Goal: Task Accomplishment & Management: Manage account settings

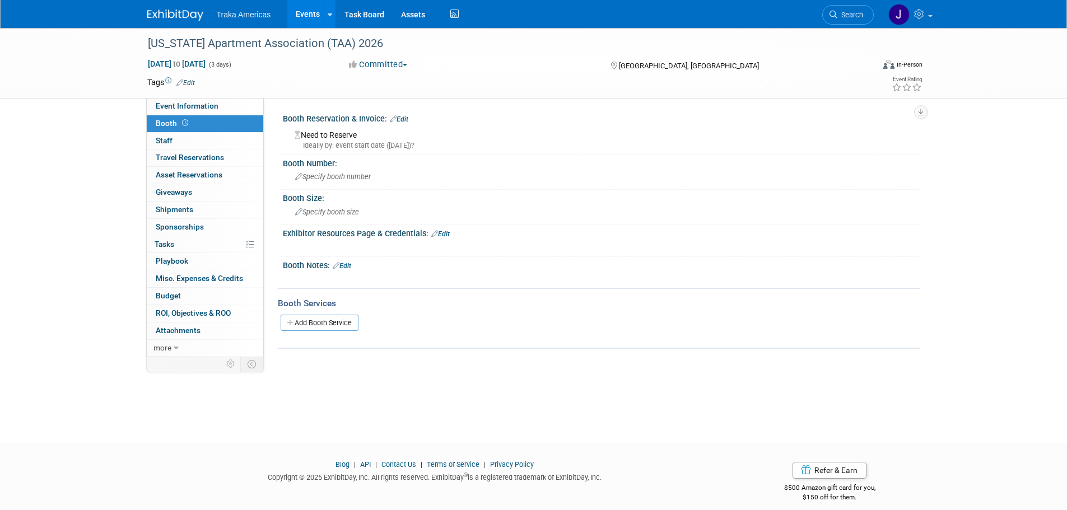
click at [173, 13] on img at bounding box center [175, 15] width 56 height 11
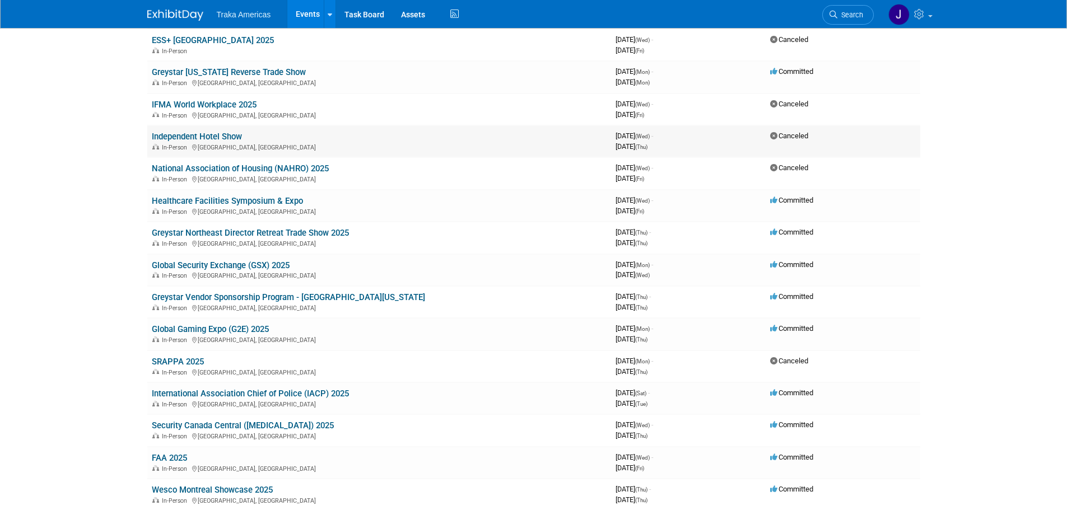
scroll to position [224, 0]
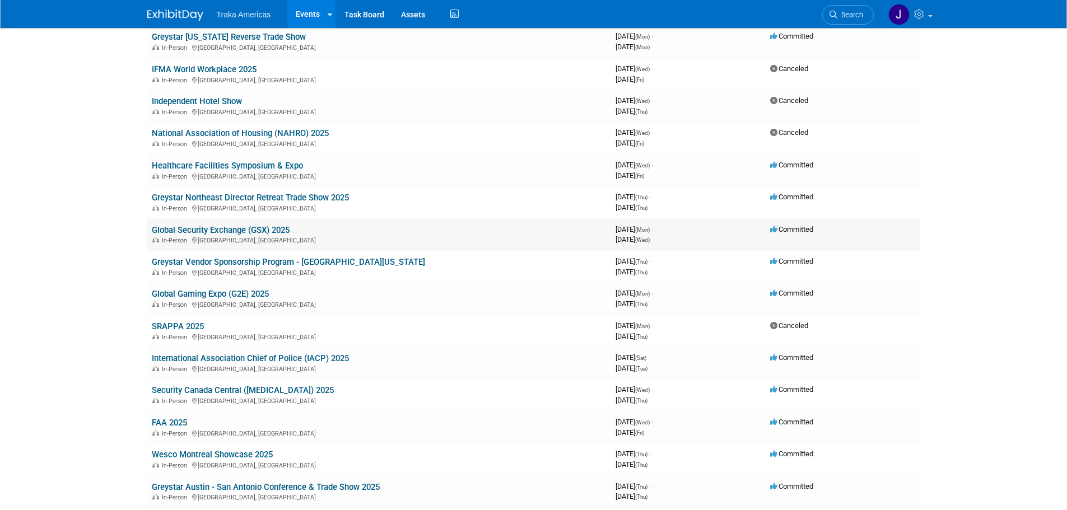
click at [253, 224] on td "Global Security Exchange (GSX) 2025 In-Person New Orleans, LA" at bounding box center [379, 235] width 464 height 32
click at [253, 226] on link "Global Security Exchange (GSX) 2025" at bounding box center [221, 230] width 138 height 10
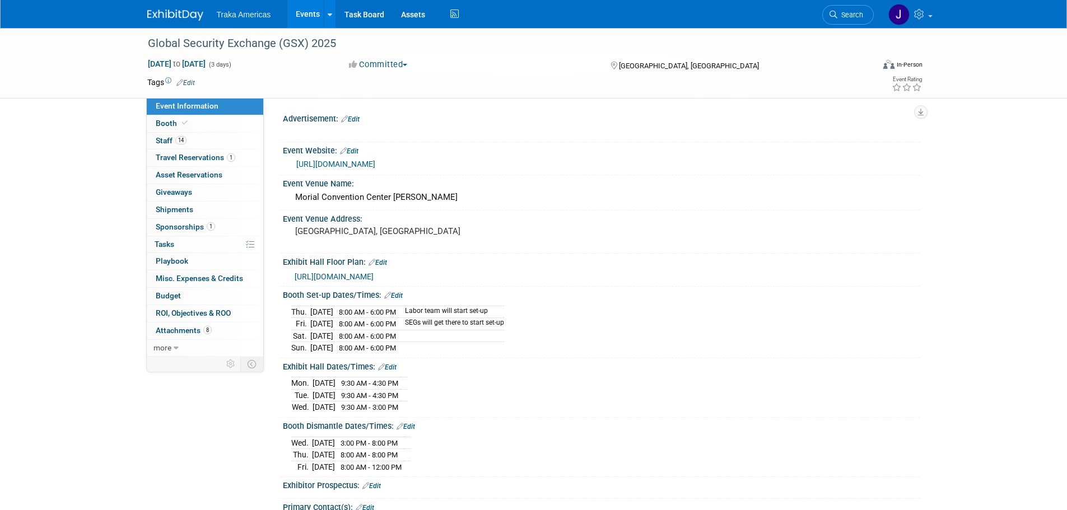
select select "National"
click at [232, 115] on link "Booth" at bounding box center [205, 123] width 117 height 17
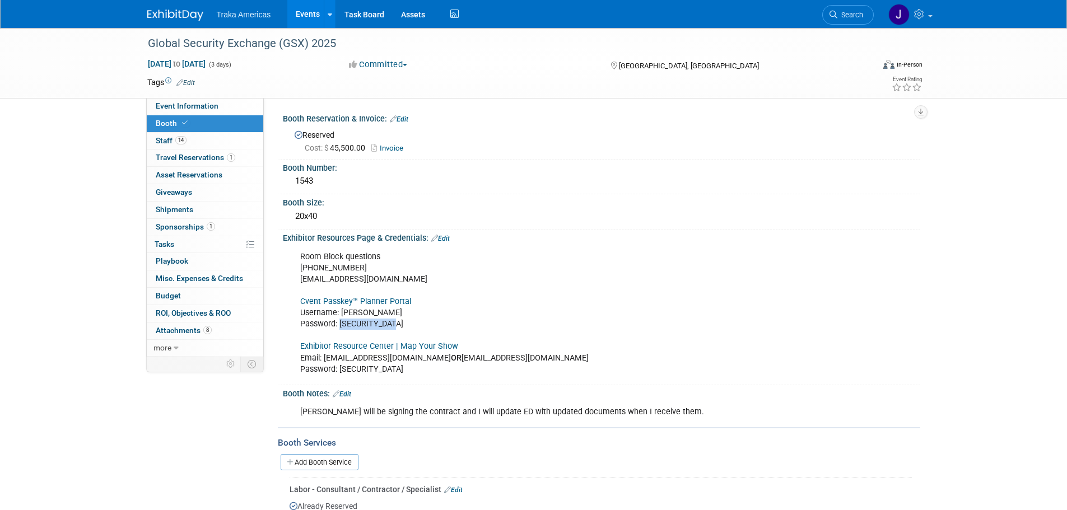
drag, startPoint x: 399, startPoint y: 323, endPoint x: 339, endPoint y: 329, distance: 60.3
click at [339, 329] on div "Room Block questions 972-349-7452 asis@mcievents.com Cvent Passkey™ Planner Por…" at bounding box center [544, 313] width 505 height 135
copy div "GSXrooms2025!"
click at [369, 299] on link "Cvent Passkey™ Planner Portal" at bounding box center [355, 302] width 111 height 10
click at [213, 109] on span "Event Information" at bounding box center [187, 105] width 63 height 9
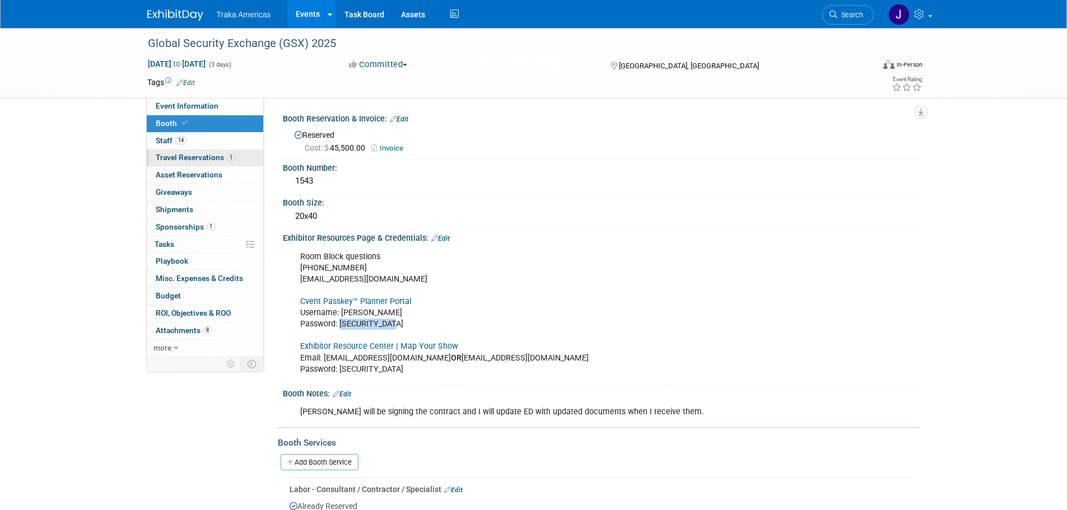
select select "National"
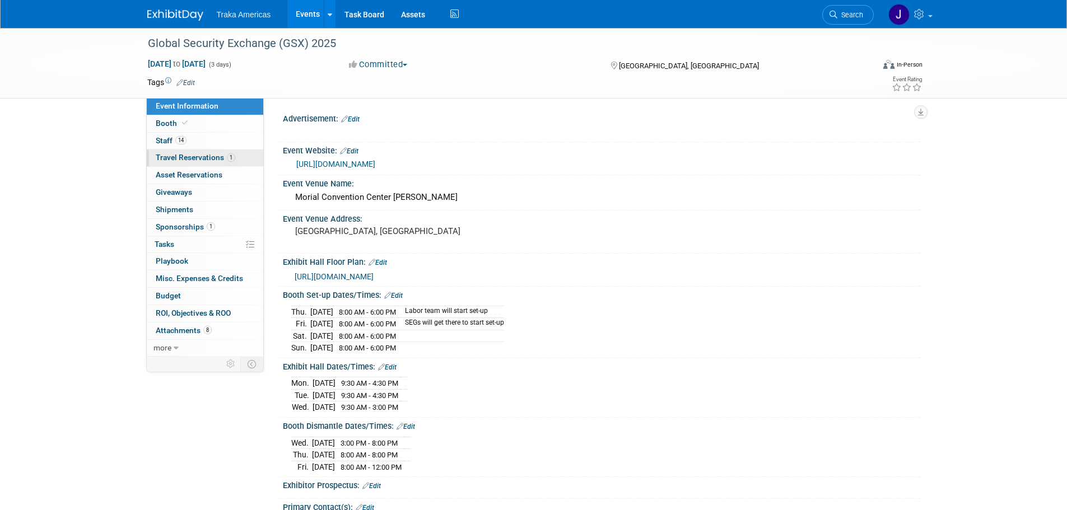
click at [203, 156] on span "Travel Reservations 1" at bounding box center [196, 157] width 80 height 9
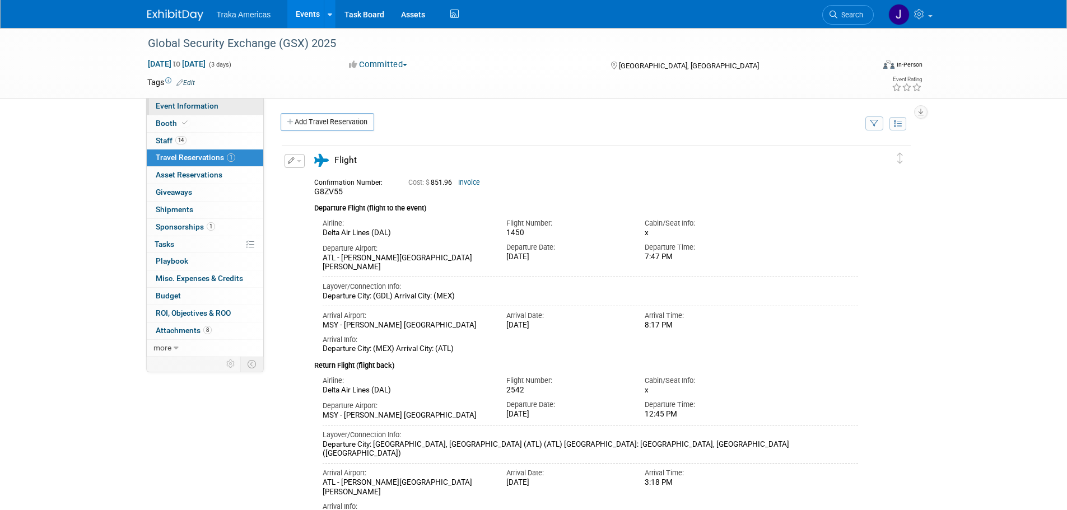
click at [199, 104] on span "Event Information" at bounding box center [187, 105] width 63 height 9
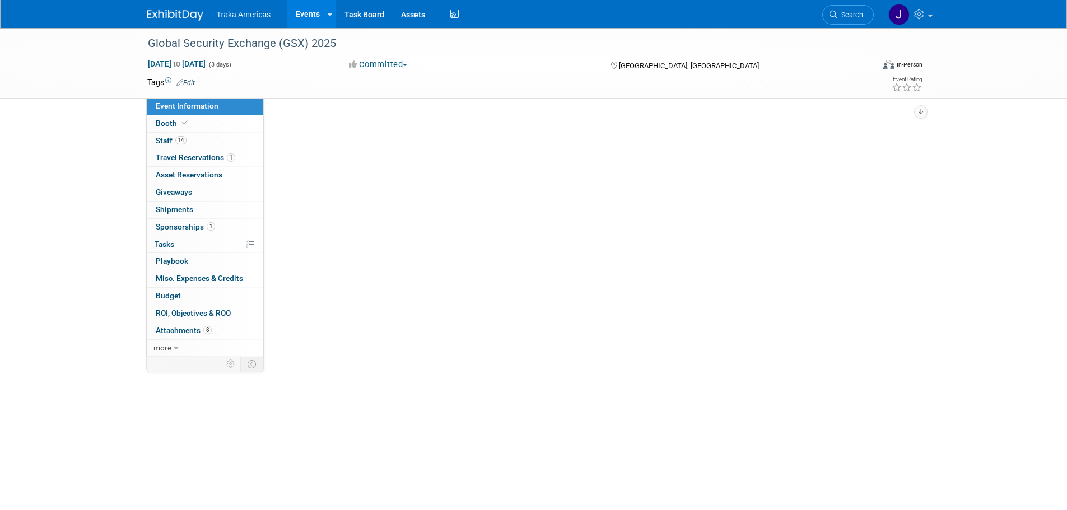
select select "National"
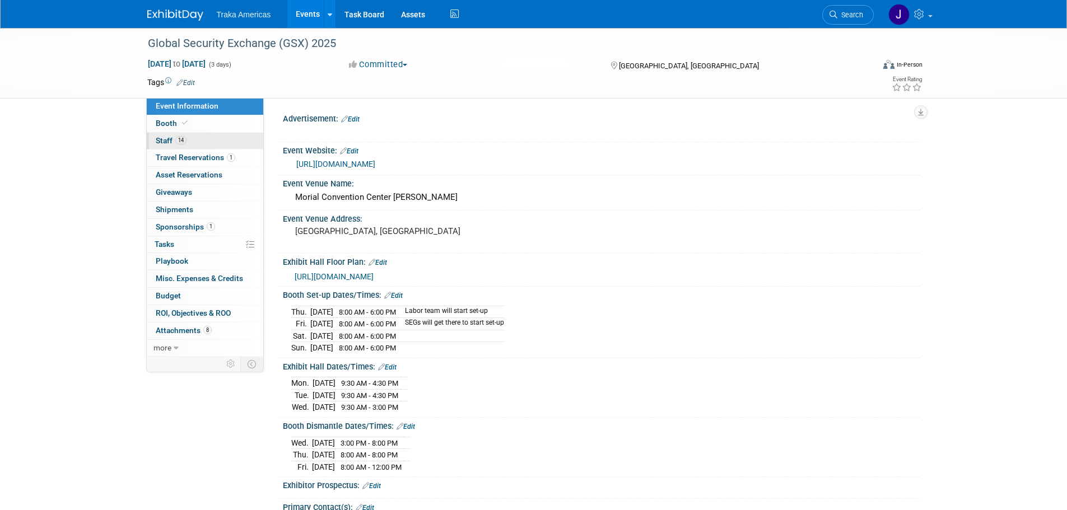
click at [192, 137] on link "14 Staff 14" at bounding box center [205, 141] width 117 height 17
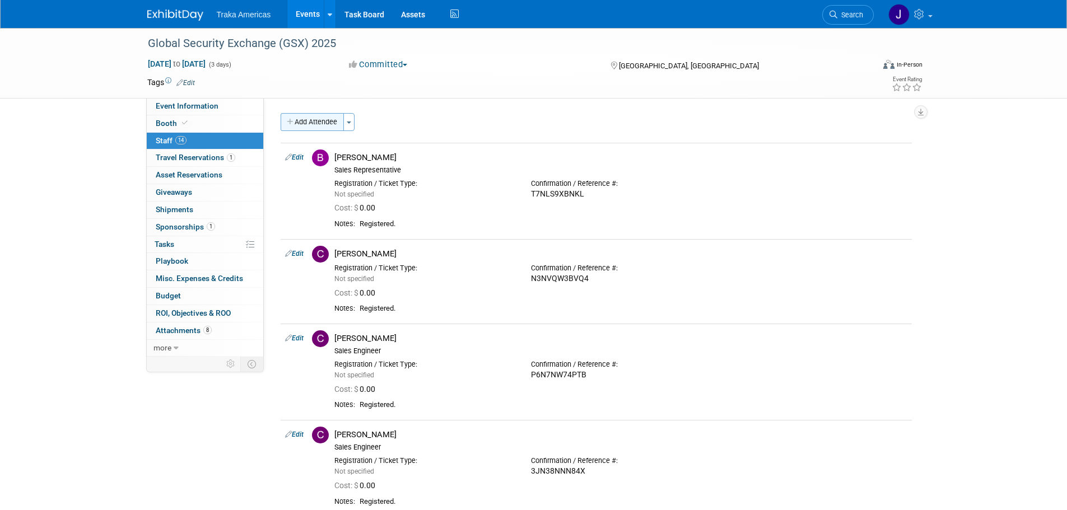
click at [308, 124] on button "Add Attendee" at bounding box center [312, 122] width 63 height 18
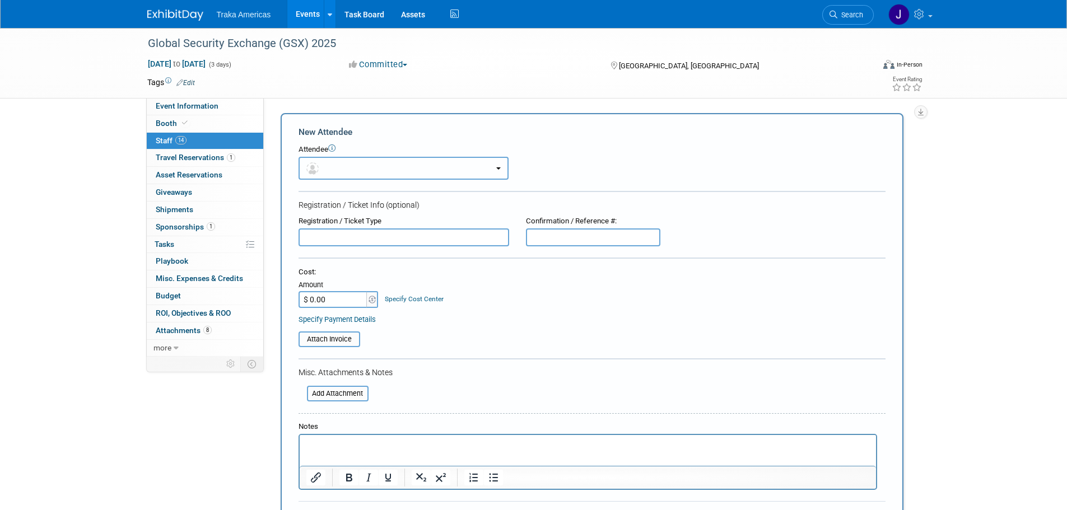
click at [327, 164] on button "button" at bounding box center [404, 168] width 210 height 23
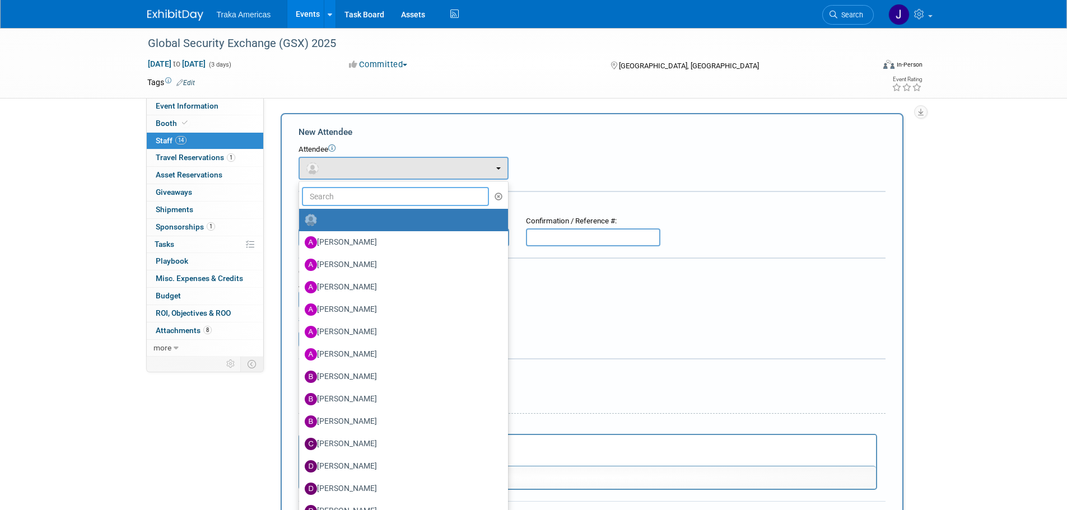
click at [350, 190] on input "text" at bounding box center [396, 196] width 188 height 19
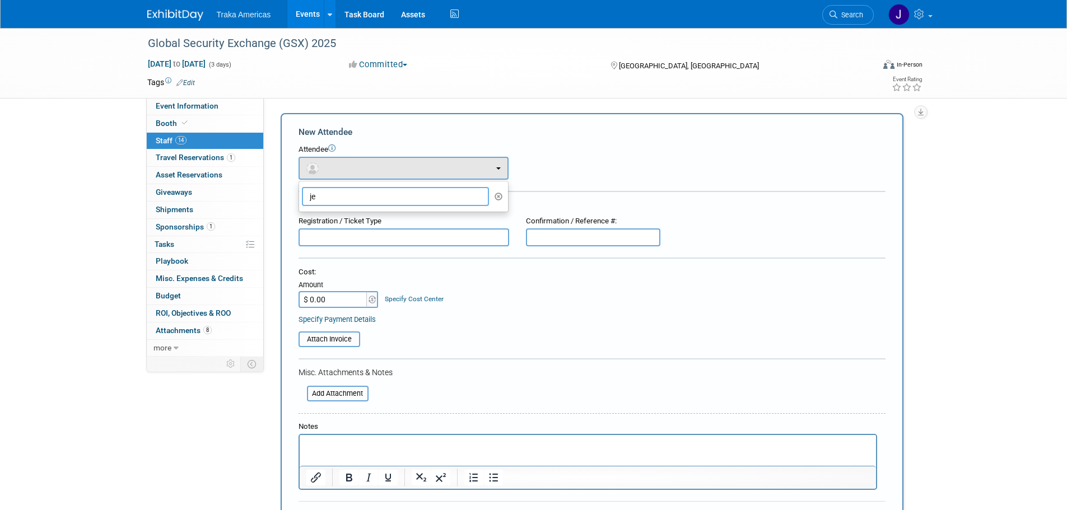
type input "j"
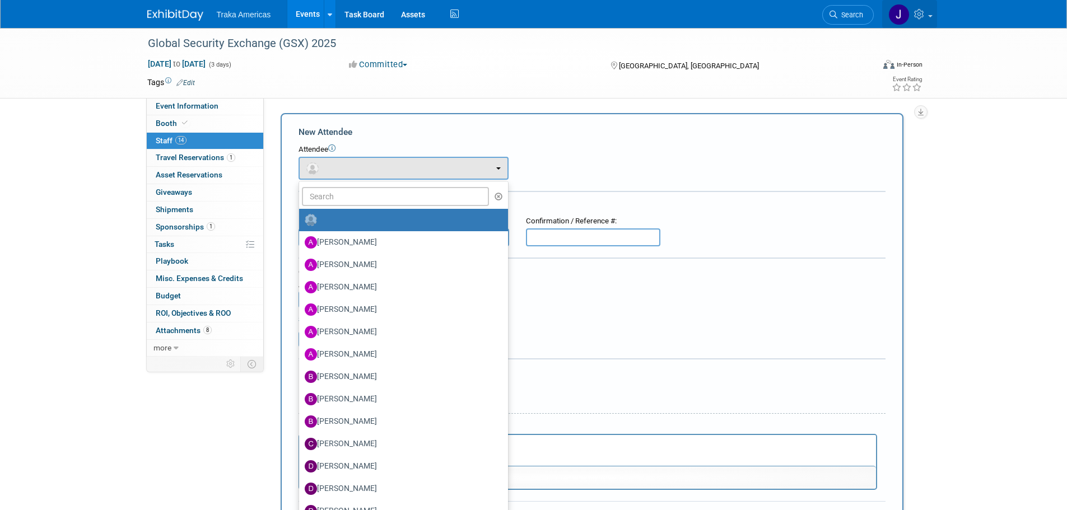
click at [920, 16] on icon at bounding box center [920, 14] width 13 height 10
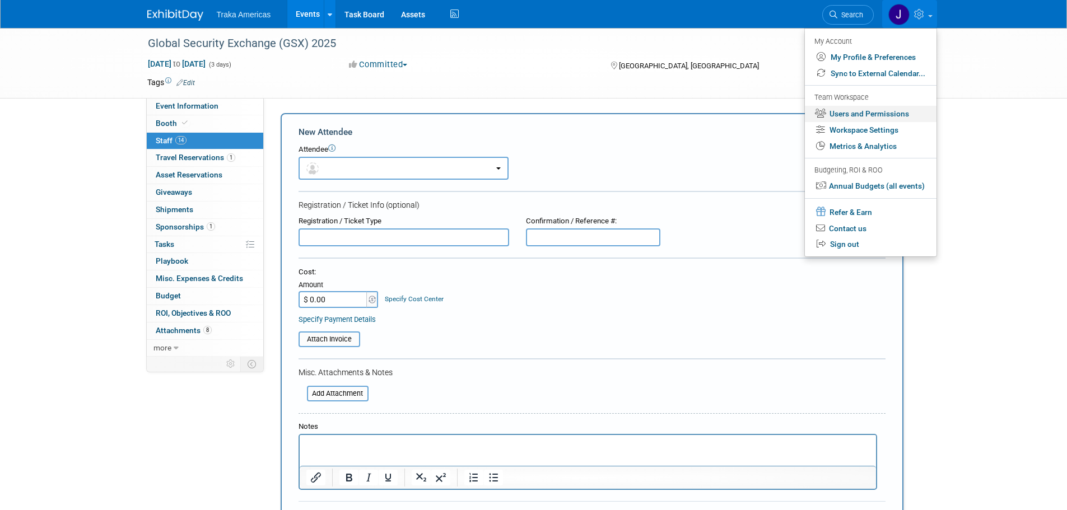
click at [888, 108] on link "Users and Permissions" at bounding box center [871, 114] width 132 height 16
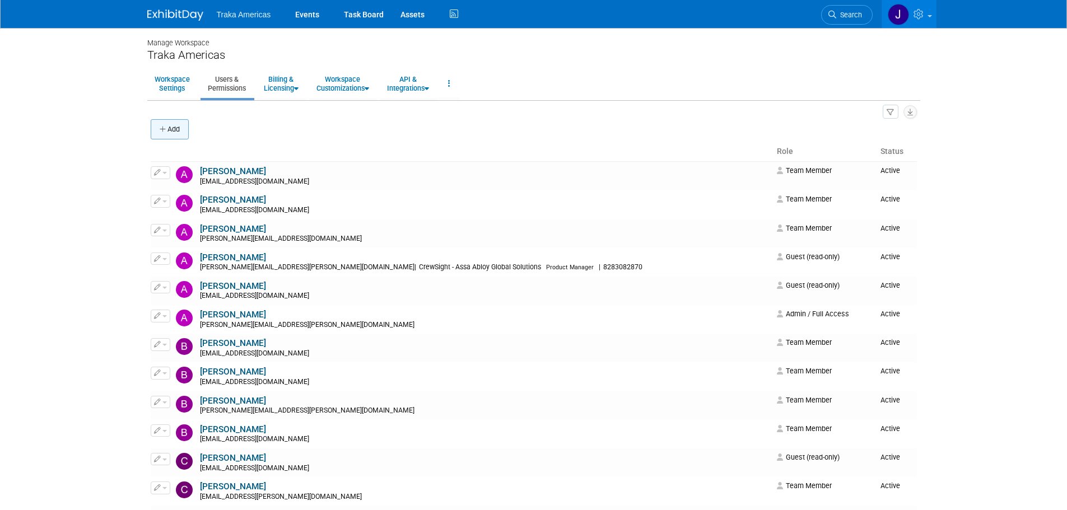
click at [170, 128] on button "Add" at bounding box center [170, 129] width 38 height 20
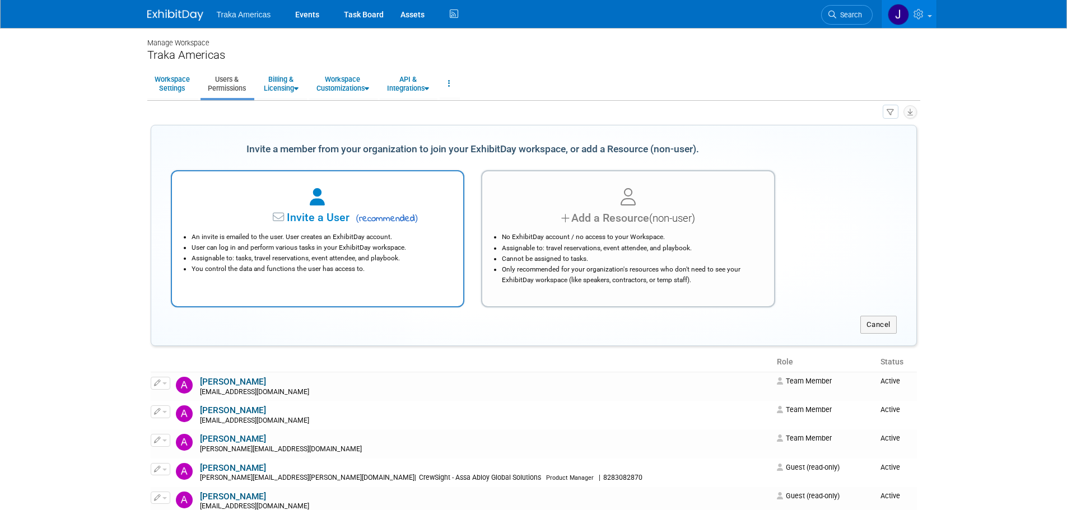
click at [369, 236] on li "An invite is emailed to the user. User creates an ExhibitDay account." at bounding box center [321, 237] width 258 height 11
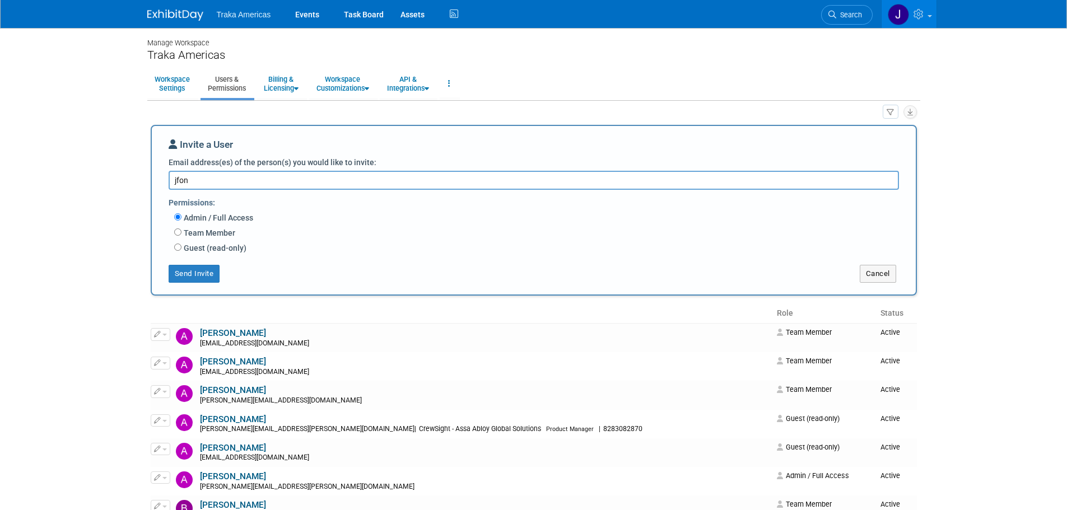
click at [223, 186] on textarea "jfon" at bounding box center [534, 180] width 731 height 19
type textarea "jfontus@trakausa.com"
click at [178, 234] on input "Team Member" at bounding box center [177, 232] width 7 height 7
radio input "true"
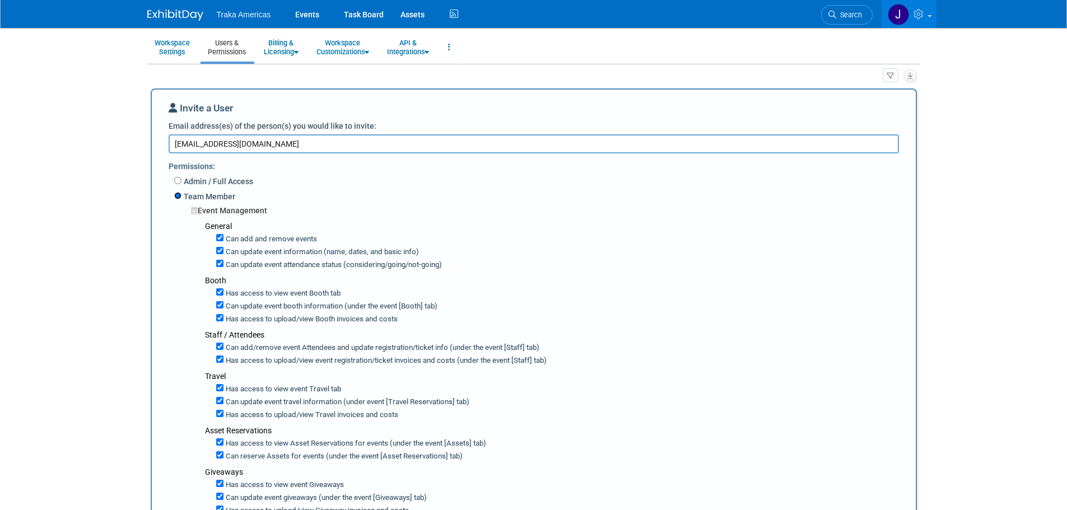
scroll to position [56, 0]
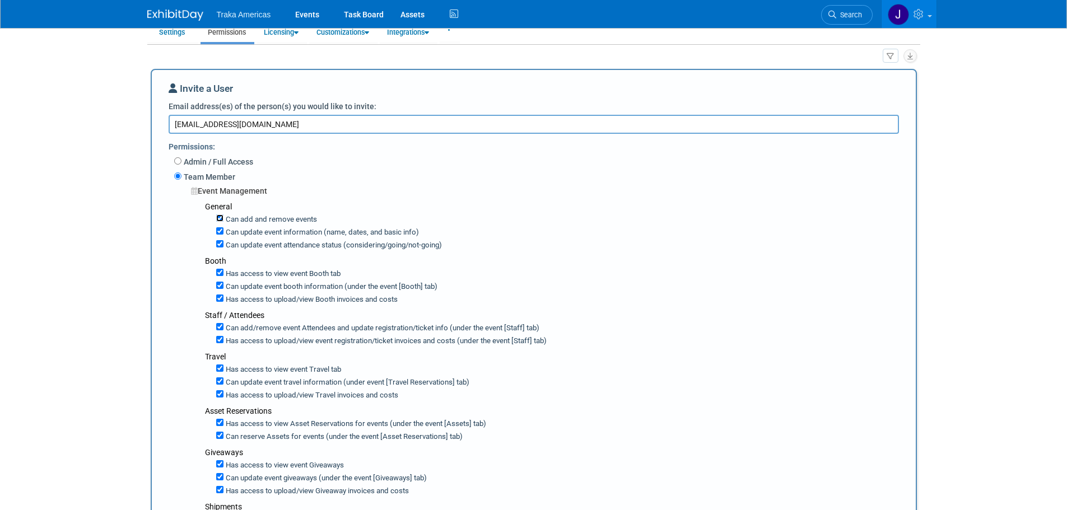
click at [217, 220] on input "Can add and remove events" at bounding box center [219, 218] width 7 height 7
checkbox input "false"
click at [220, 235] on input "Can update event information (name, dates, and basic info)" at bounding box center [219, 230] width 7 height 7
checkbox input "false"
click at [218, 248] on input "Can update event attendance status (considering/going/not-going)" at bounding box center [219, 243] width 7 height 7
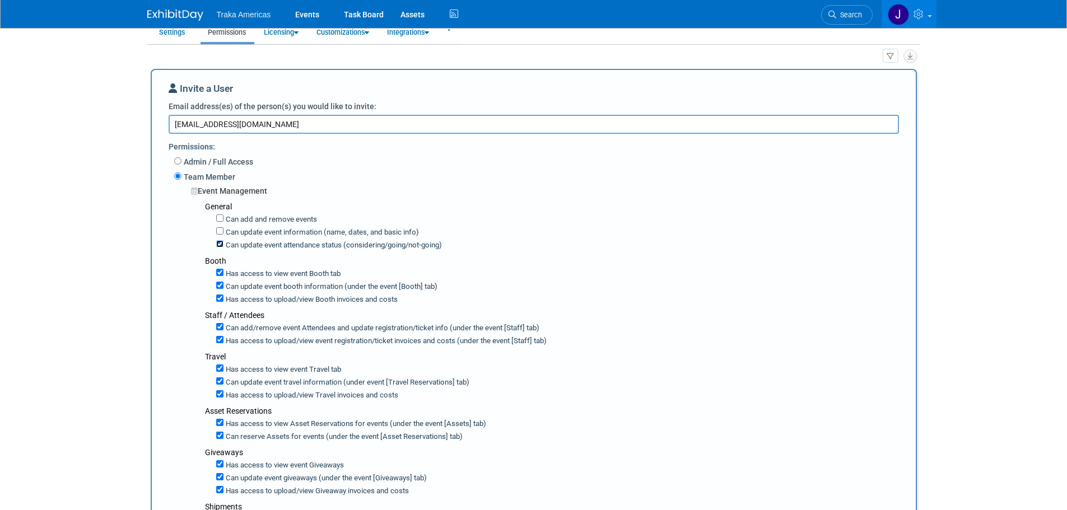
checkbox input "false"
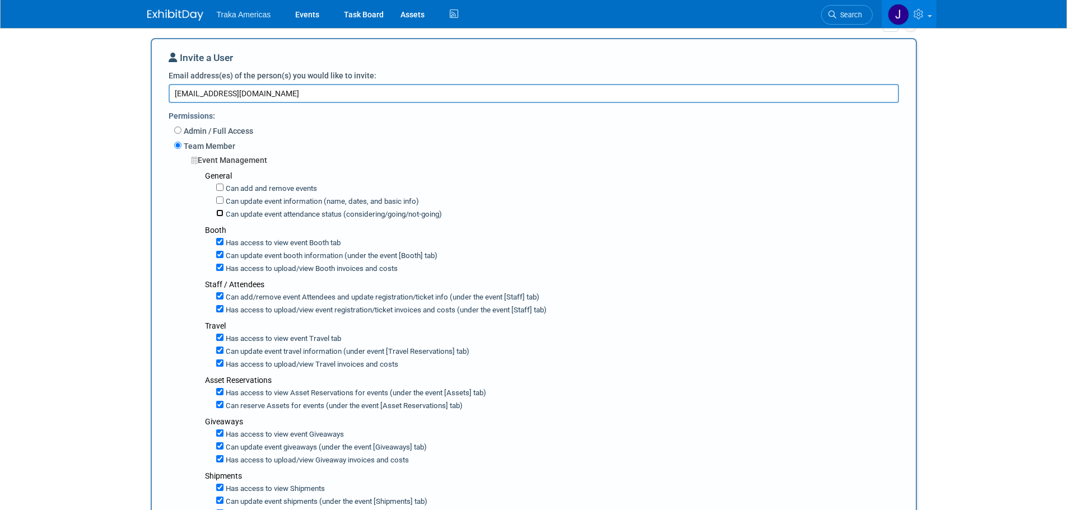
scroll to position [112, 0]
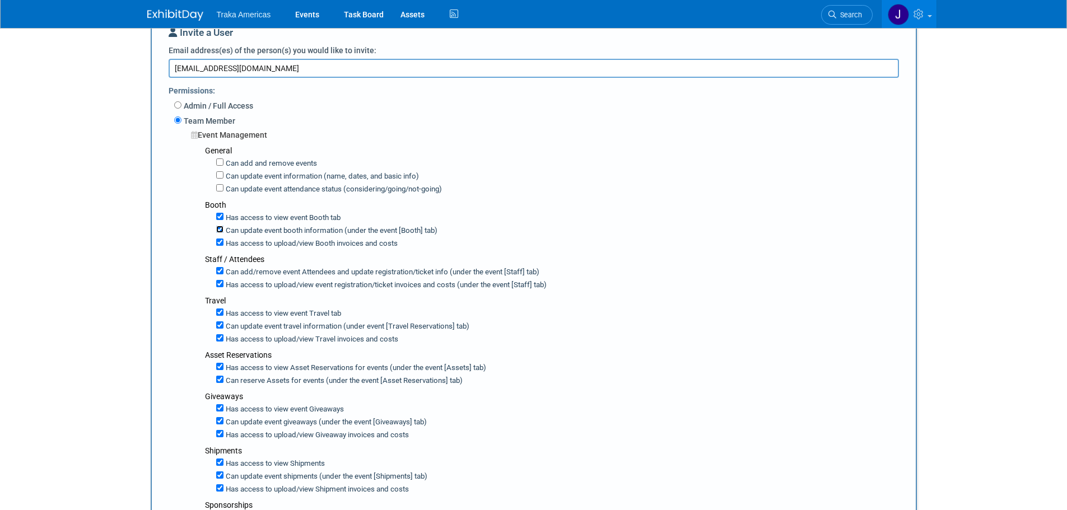
click at [218, 231] on input "Can update event booth information (under the event [Booth] tab)" at bounding box center [219, 229] width 7 height 7
checkbox input "false"
click at [219, 248] on div "Has access to view Booth invoices and costs" at bounding box center [561, 242] width 691 height 13
click at [220, 244] on input "Has access to view Booth invoices and costs" at bounding box center [219, 242] width 7 height 7
checkbox input "false"
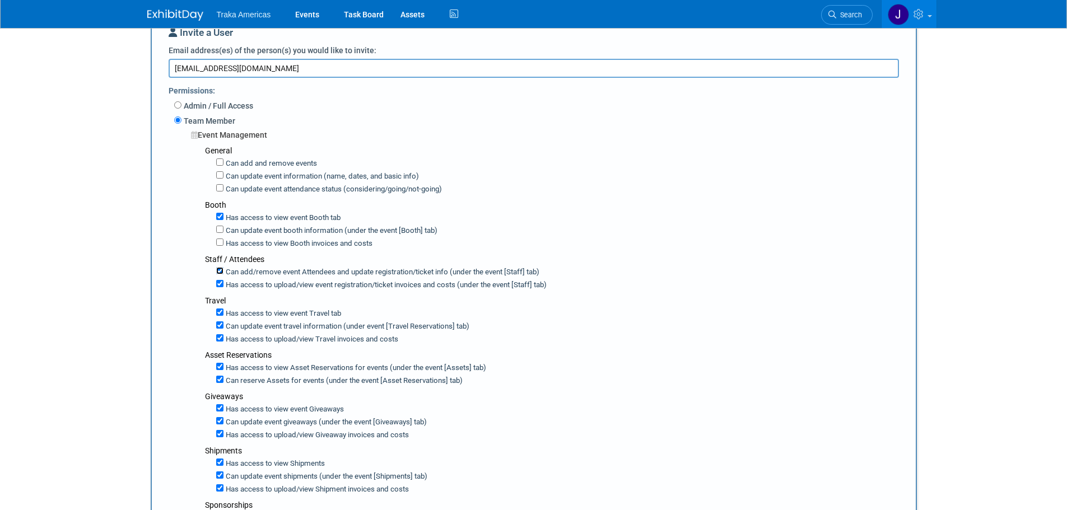
click at [221, 269] on input "Can add/remove event Attendees and update registration/ticket info (under the e…" at bounding box center [219, 270] width 7 height 7
checkbox input "false"
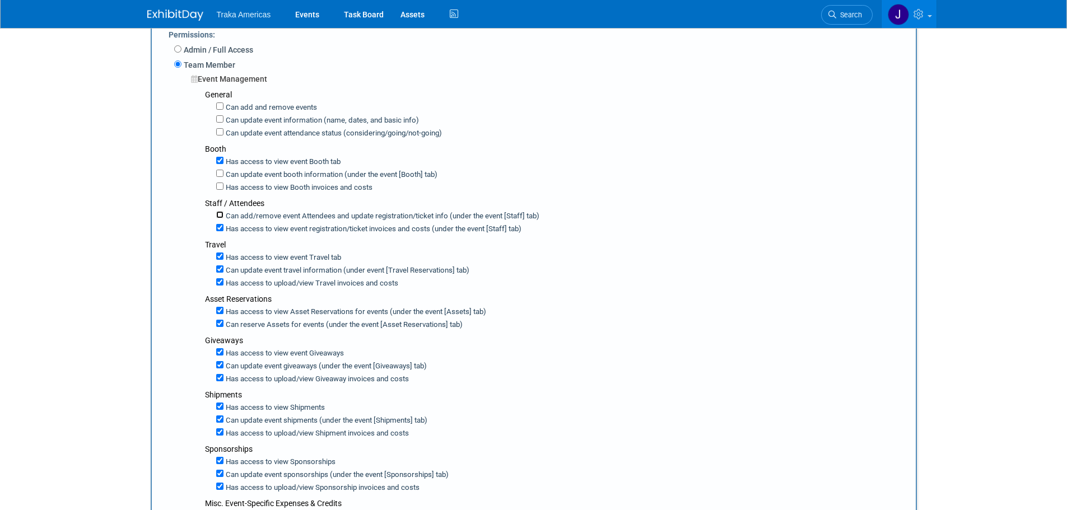
scroll to position [224, 0]
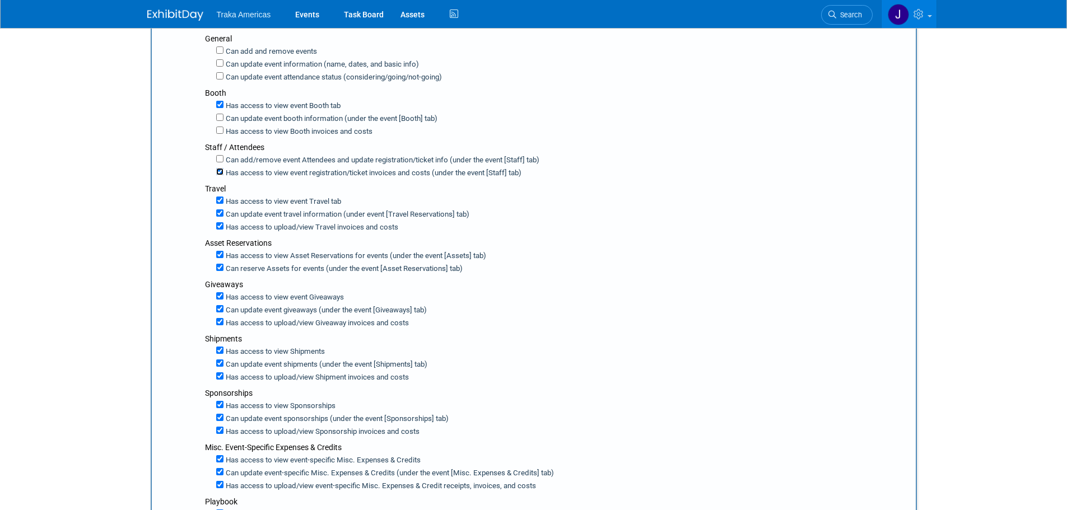
click at [221, 175] on input "Has access to view event registration/ticket invoices and costs (under the even…" at bounding box center [219, 171] width 7 height 7
checkbox input "false"
click at [218, 214] on input "Can update event travel information (under event [Travel Reservations] tab)" at bounding box center [219, 213] width 7 height 7
checkbox input "false"
click at [219, 227] on input "Has access to view Travel invoices and costs" at bounding box center [219, 225] width 7 height 7
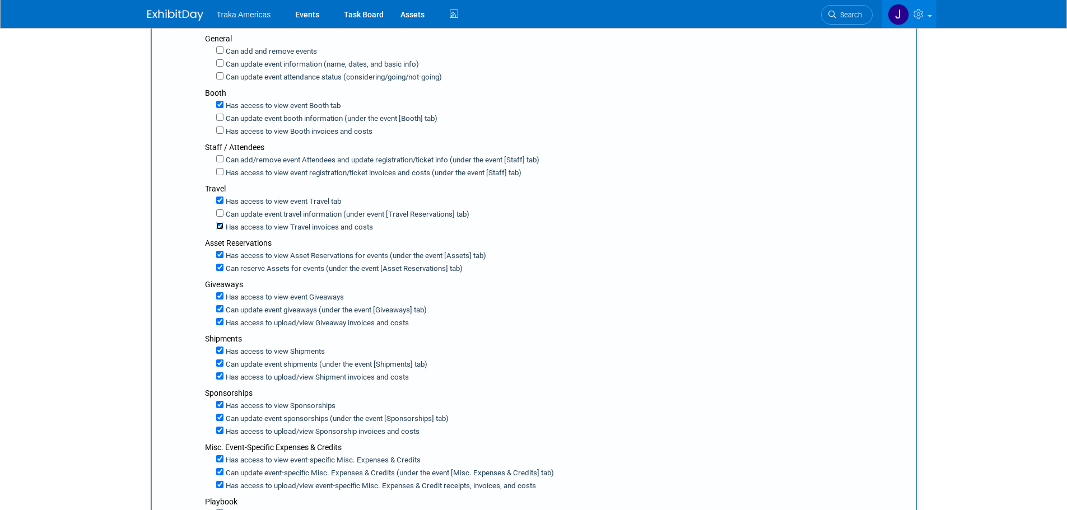
checkbox input "false"
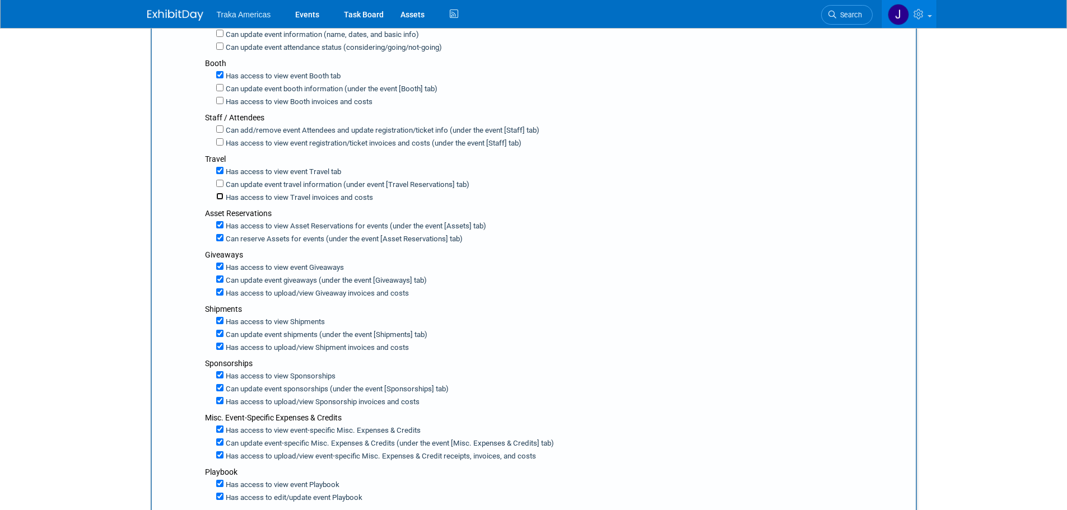
scroll to position [280, 0]
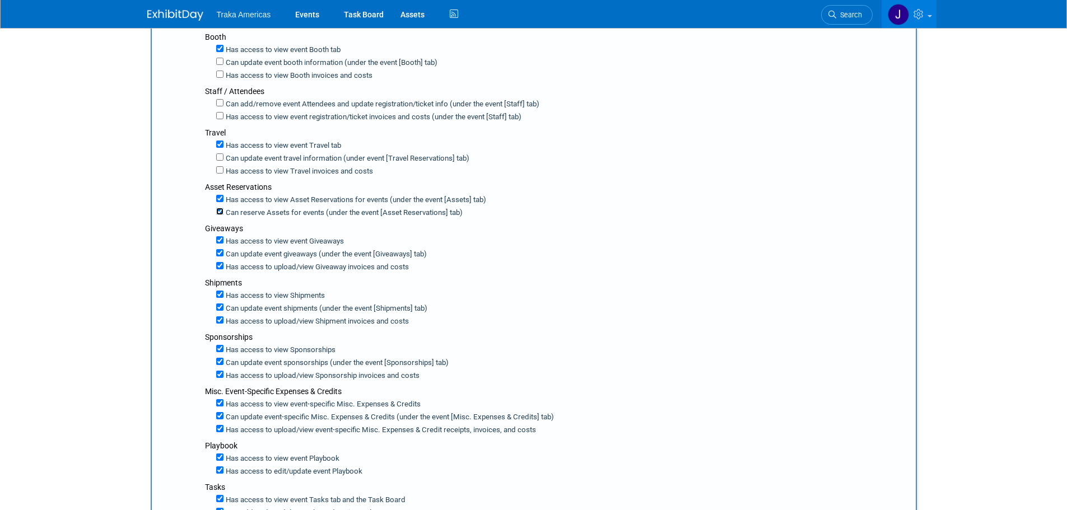
click at [217, 214] on input "Can reserve Assets for events (under the event [Asset Reservations] tab)" at bounding box center [219, 211] width 7 height 7
checkbox input "false"
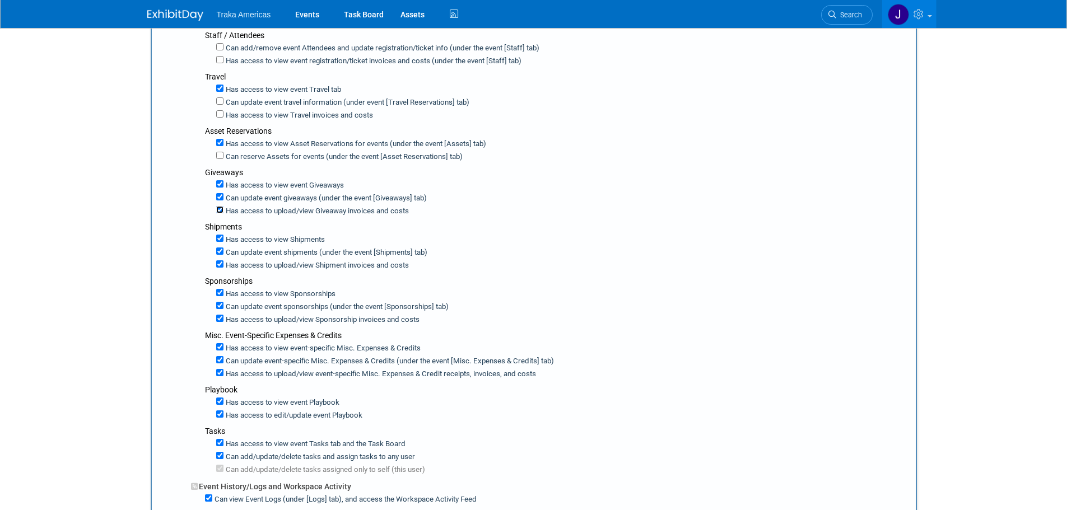
click at [220, 210] on input "Has access to upload/view Giveaway invoices and costs" at bounding box center [219, 209] width 7 height 7
checkbox input "false"
click at [219, 198] on input "Can update event giveaways (under the event [Giveaways] tab)" at bounding box center [219, 196] width 7 height 7
checkbox input "false"
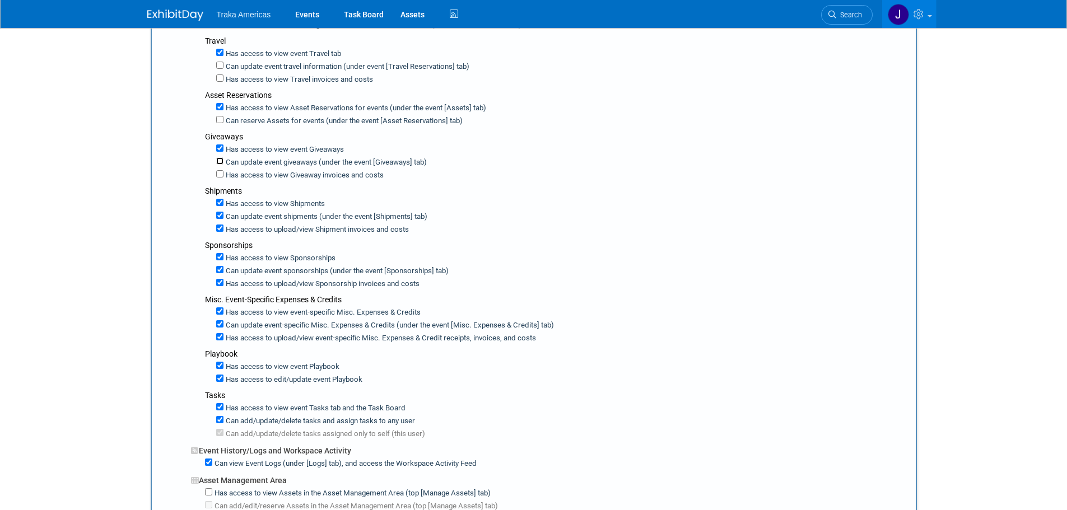
scroll to position [392, 0]
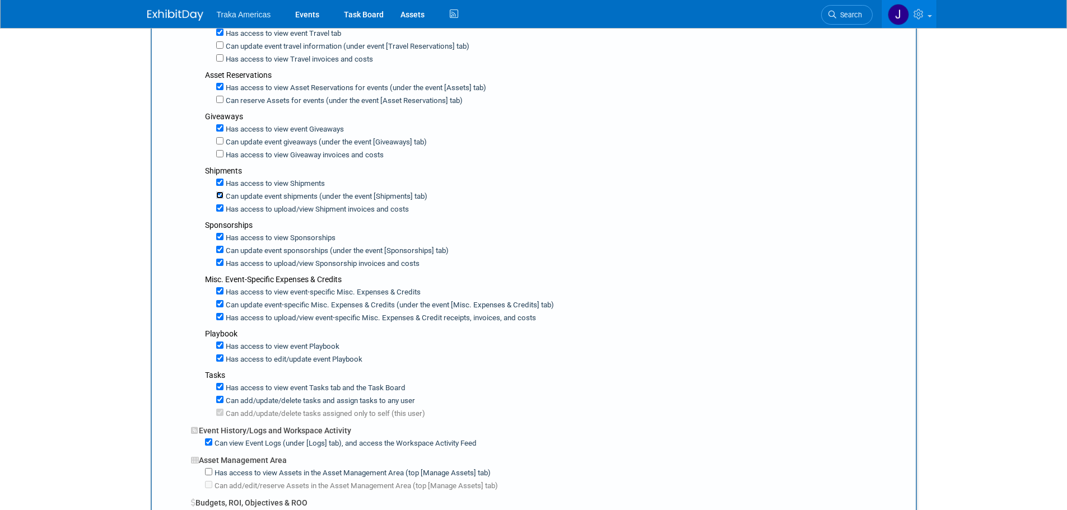
click at [217, 197] on input "Can update event shipments (under the event [Shipments] tab)" at bounding box center [219, 195] width 7 height 7
checkbox input "false"
click at [221, 211] on input "Has access to view Shipment invoices and costs" at bounding box center [219, 207] width 7 height 7
checkbox input "false"
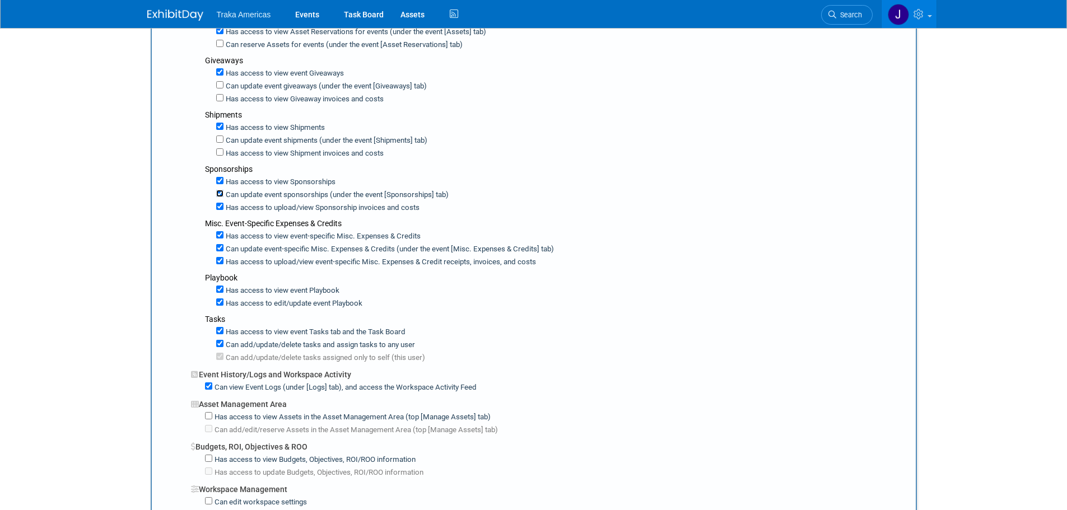
click at [217, 197] on input "Can update event sponsorships (under the event [Sponsorships] tab)" at bounding box center [219, 193] width 7 height 7
checkbox input "false"
click at [220, 210] on input "Has access to view Sponsorship invoices and costs" at bounding box center [219, 206] width 7 height 7
checkbox input "false"
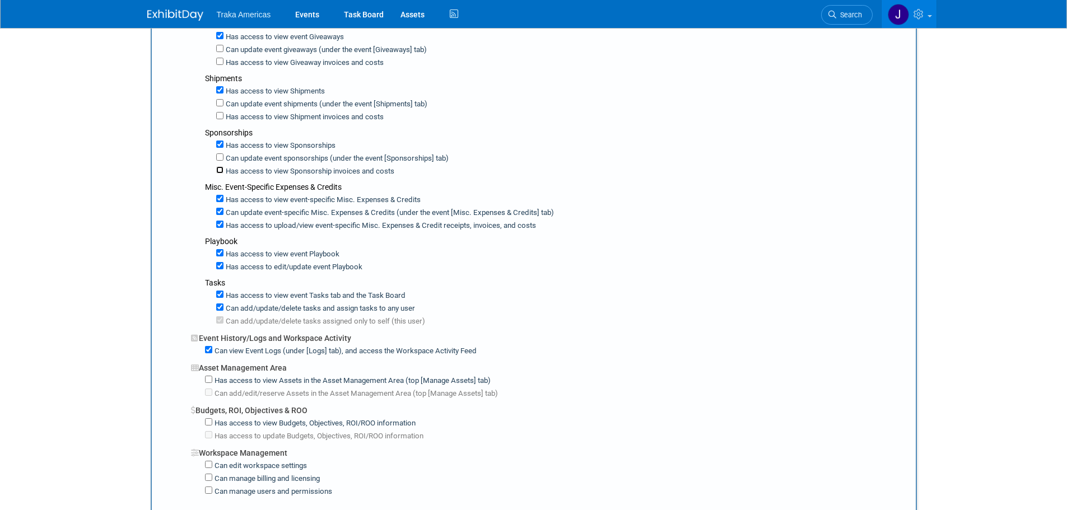
scroll to position [504, 0]
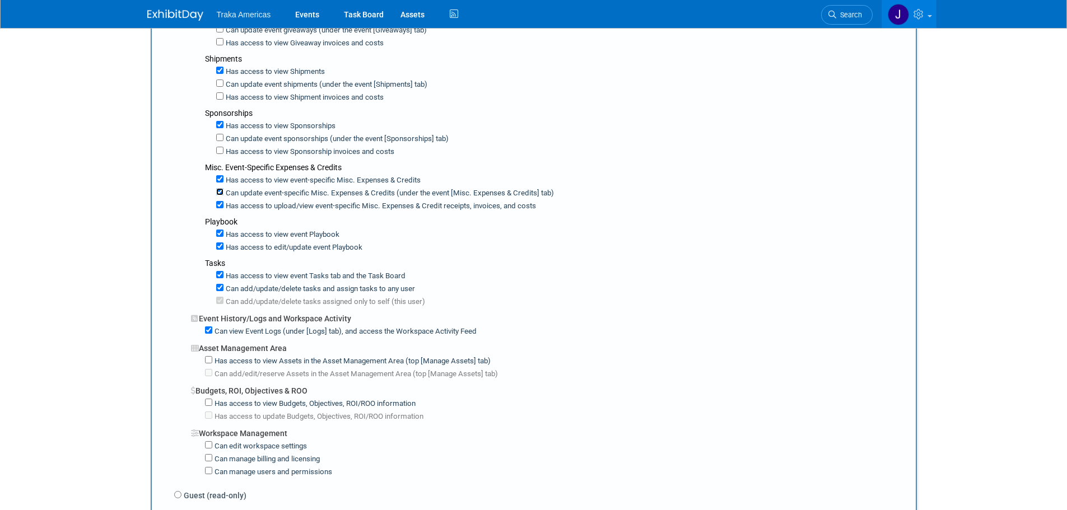
click at [221, 193] on input "Can update event-specific Misc. Expenses & Credits (under the event [Misc. Expe…" at bounding box center [219, 191] width 7 height 7
checkbox input "false"
click at [219, 206] on input "Has access to view event-specific Misc. Expenses & Credit receipts, invoices, a…" at bounding box center [219, 204] width 7 height 7
checkbox input "false"
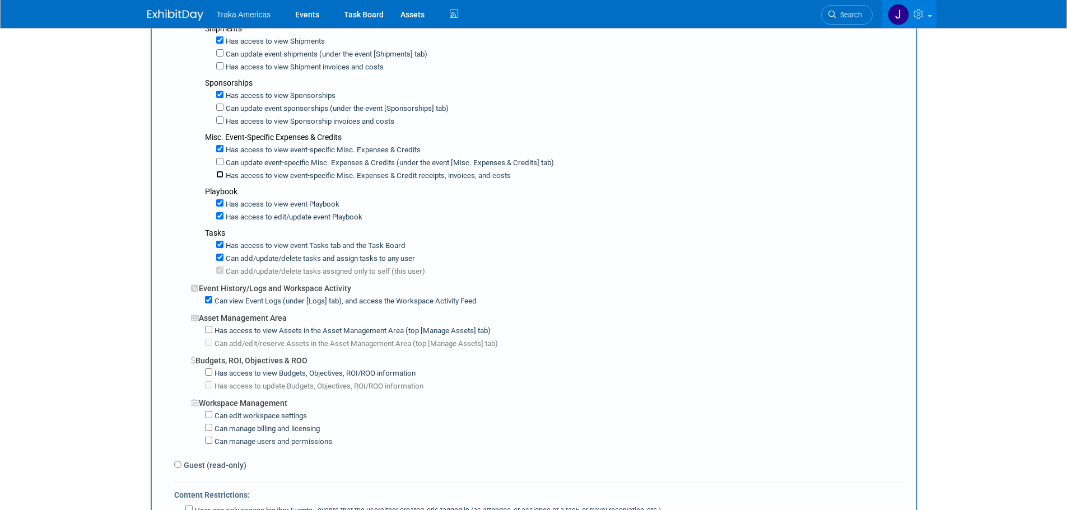
scroll to position [560, 0]
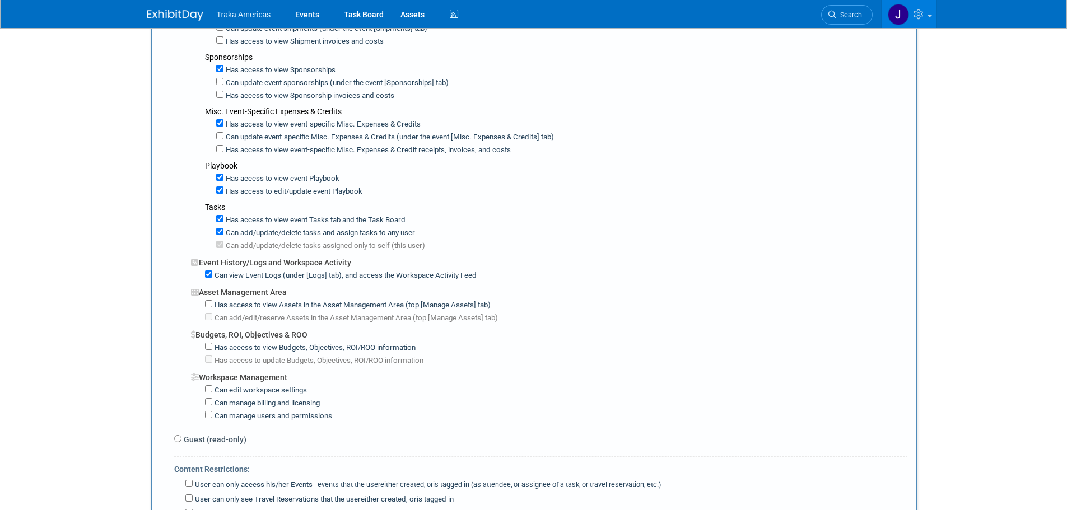
click at [219, 197] on div "Has access to edit/update event Playbook" at bounding box center [561, 190] width 691 height 13
click at [219, 193] on input "Has access to edit/update event Playbook" at bounding box center [219, 190] width 7 height 7
checkbox input "false"
click at [220, 232] on input "Can add/update/delete tasks and assign tasks to any user" at bounding box center [219, 231] width 7 height 7
checkbox input "false"
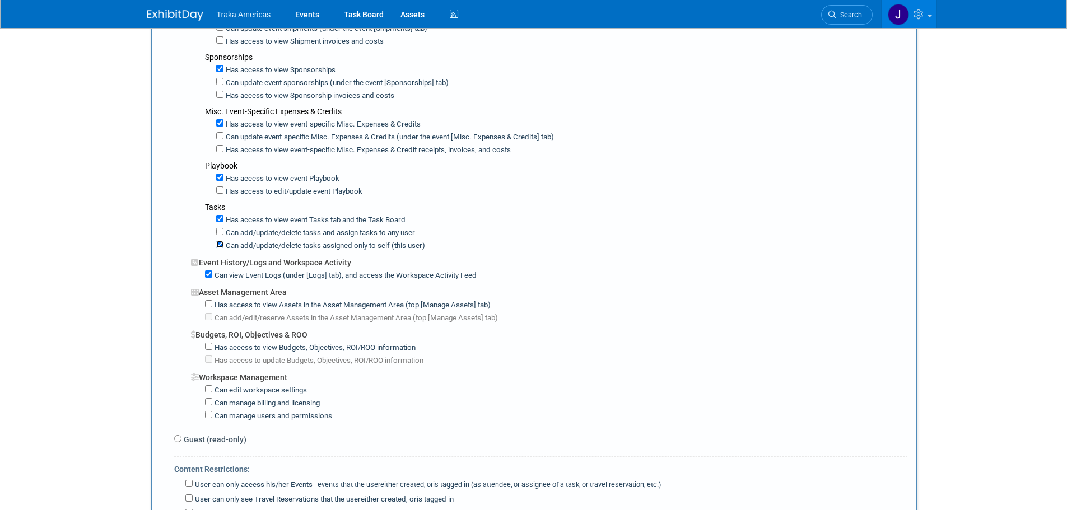
click at [222, 245] on input "Can add/update/delete tasks assigned only to self (this user)" at bounding box center [219, 244] width 7 height 7
checkbox input "false"
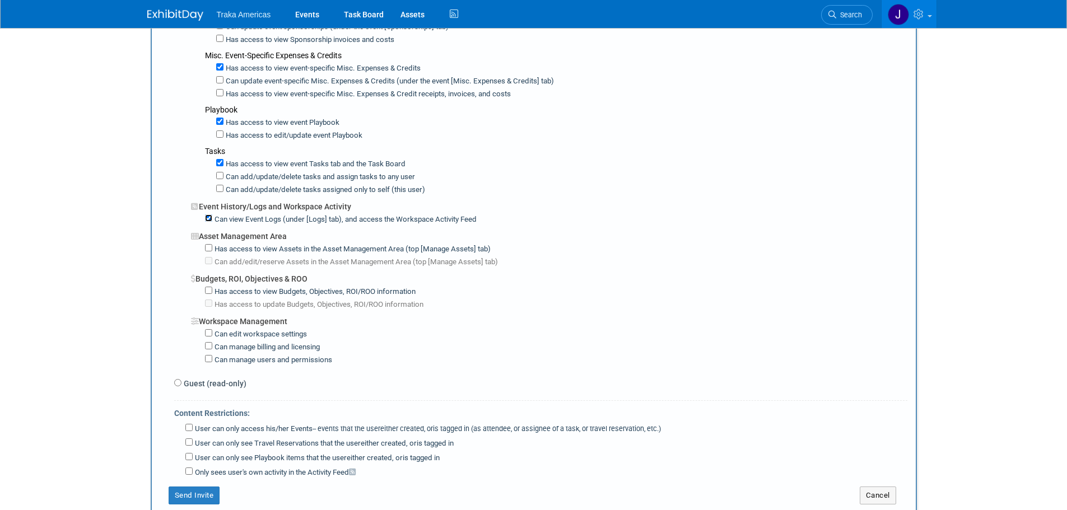
click at [209, 222] on input "Can view Event Logs (under [Logs] tab), and access the Workspace Activity Feed" at bounding box center [208, 218] width 7 height 7
checkbox input "false"
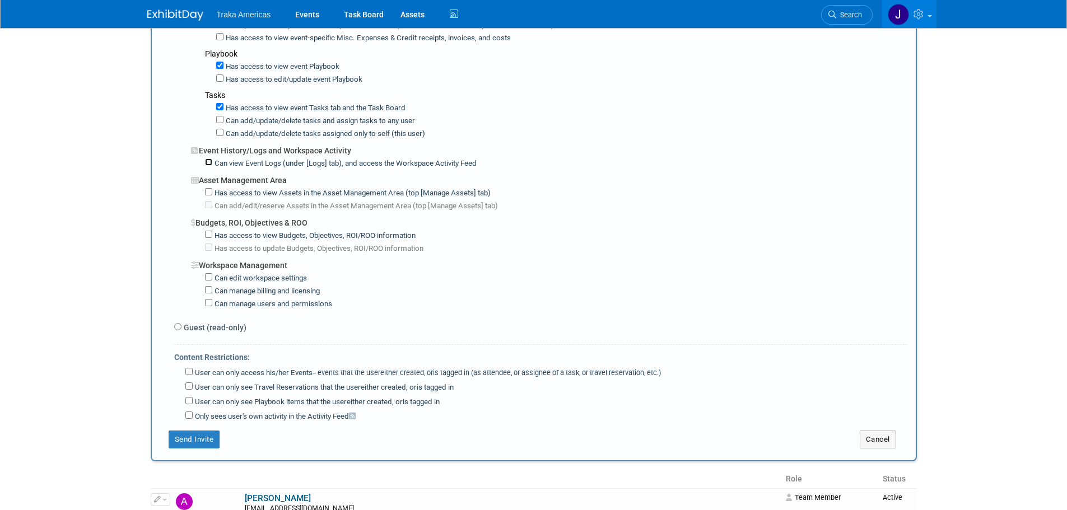
scroll to position [728, 0]
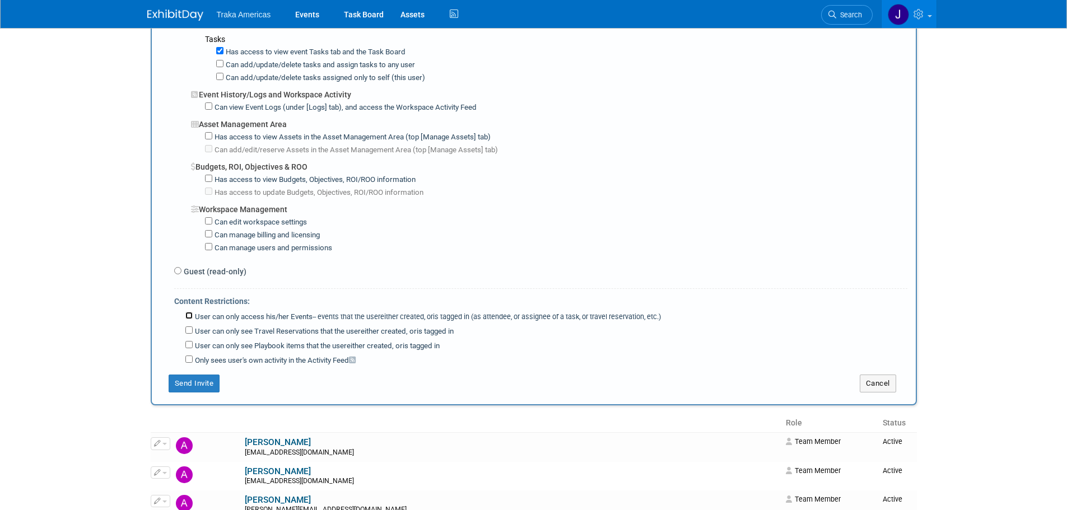
click at [189, 319] on input "User can only access his/her Events -- events that the user either created, or …" at bounding box center [188, 315] width 7 height 7
checkbox input "true"
click at [205, 382] on button "Send Invite" at bounding box center [195, 384] width 52 height 18
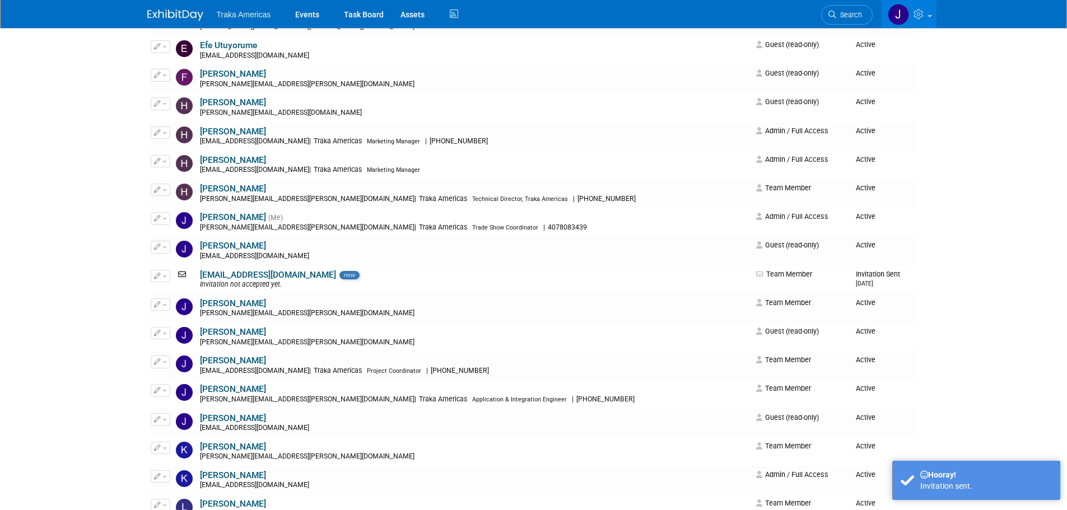
scroll to position [0, 0]
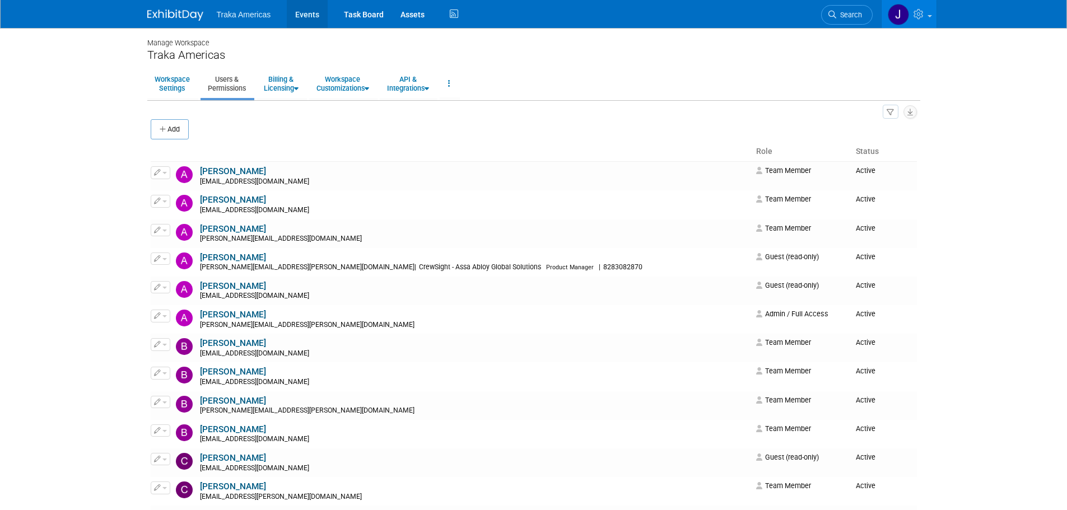
click at [292, 11] on link "Events" at bounding box center [307, 14] width 41 height 28
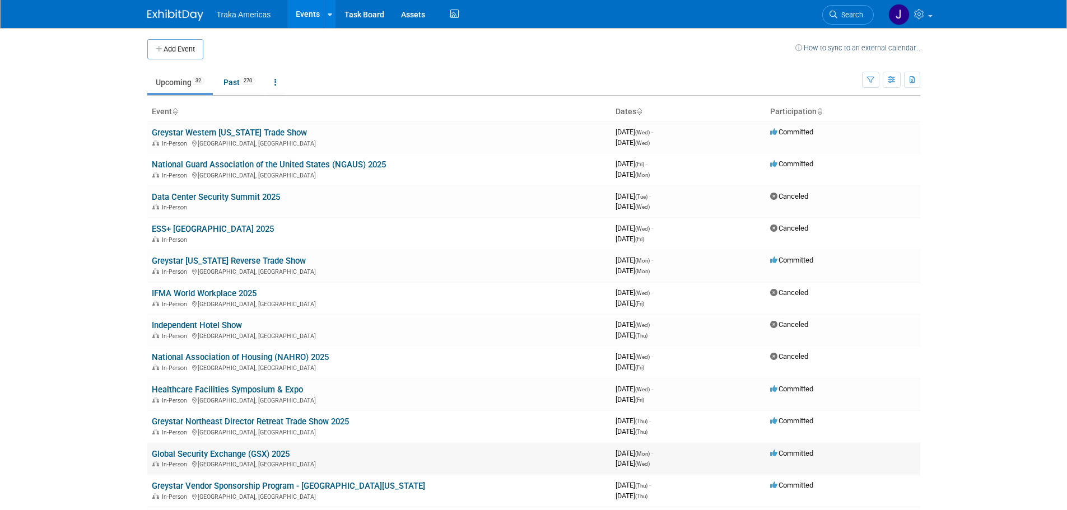
click at [278, 458] on link "Global Security Exchange (GSX) 2025" at bounding box center [221, 454] width 138 height 10
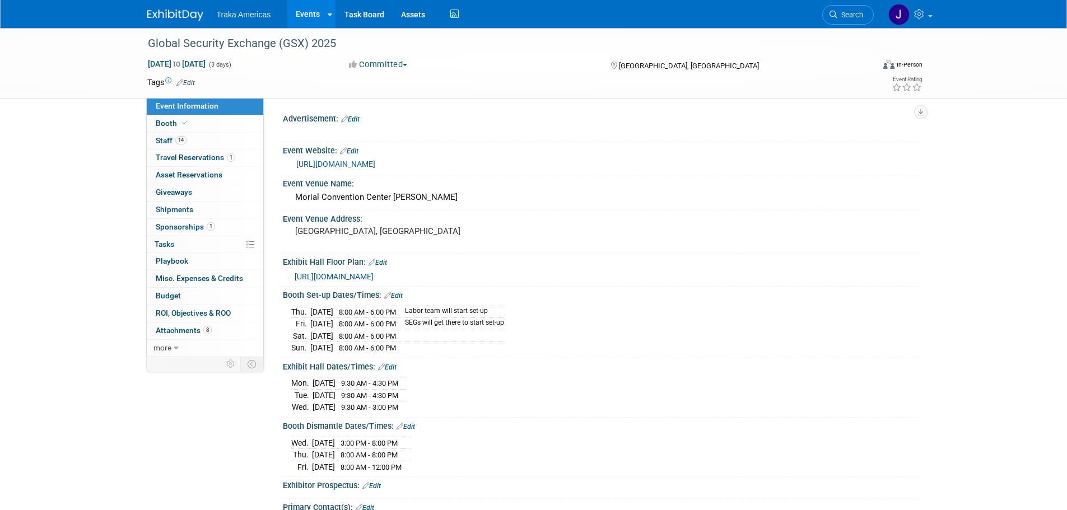
select select "National"
click at [215, 142] on link "14 Staff 14" at bounding box center [205, 141] width 117 height 17
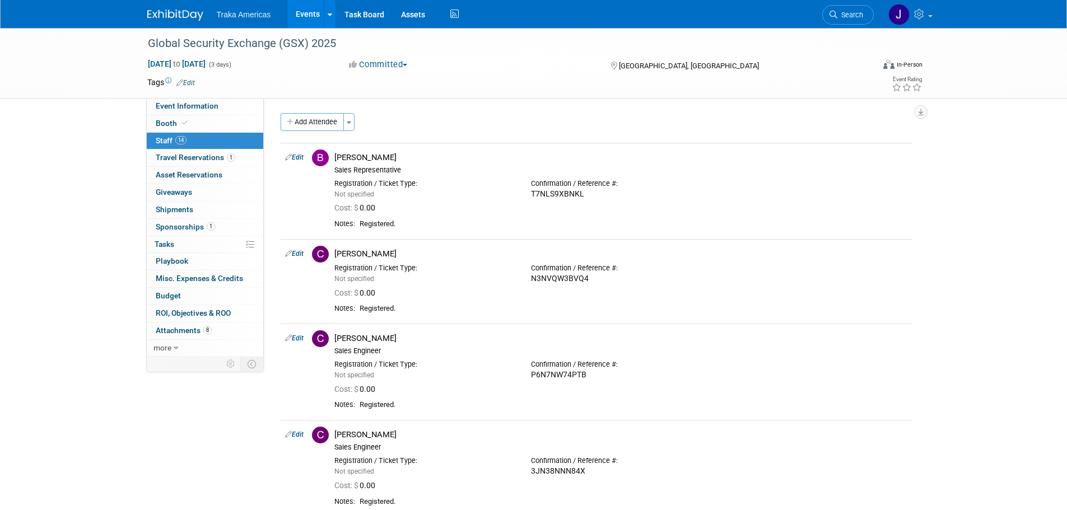
click at [331, 123] on button "Add Attendee" at bounding box center [312, 122] width 63 height 18
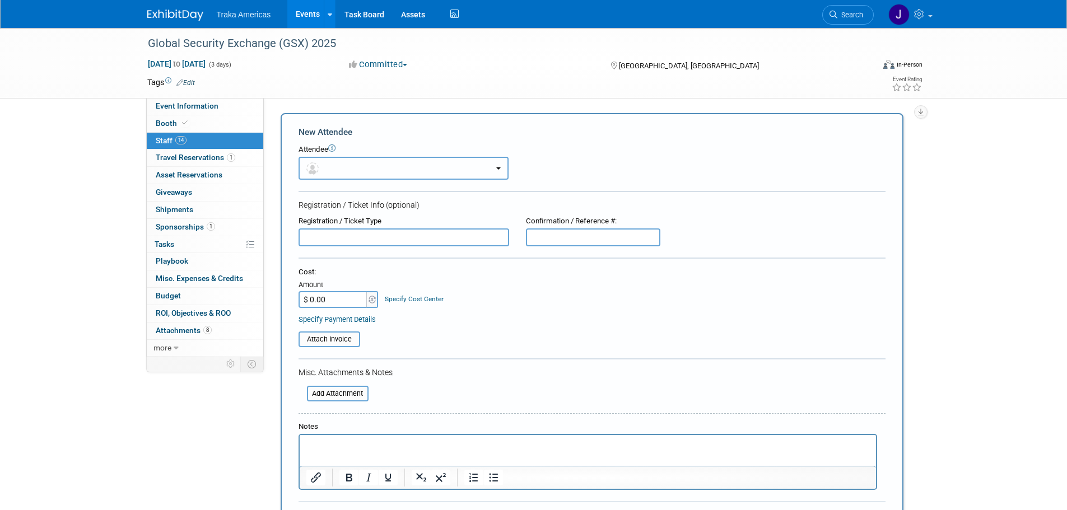
drag, startPoint x: 340, startPoint y: 160, endPoint x: 342, endPoint y: 167, distance: 6.9
click at [341, 160] on button "button" at bounding box center [404, 168] width 210 height 23
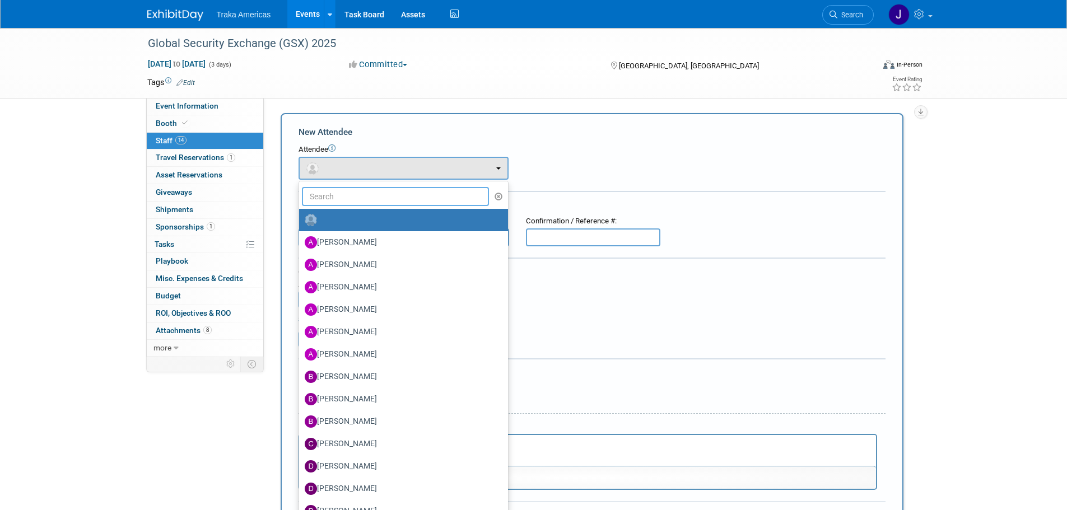
click at [356, 192] on input "text" at bounding box center [396, 196] width 188 height 19
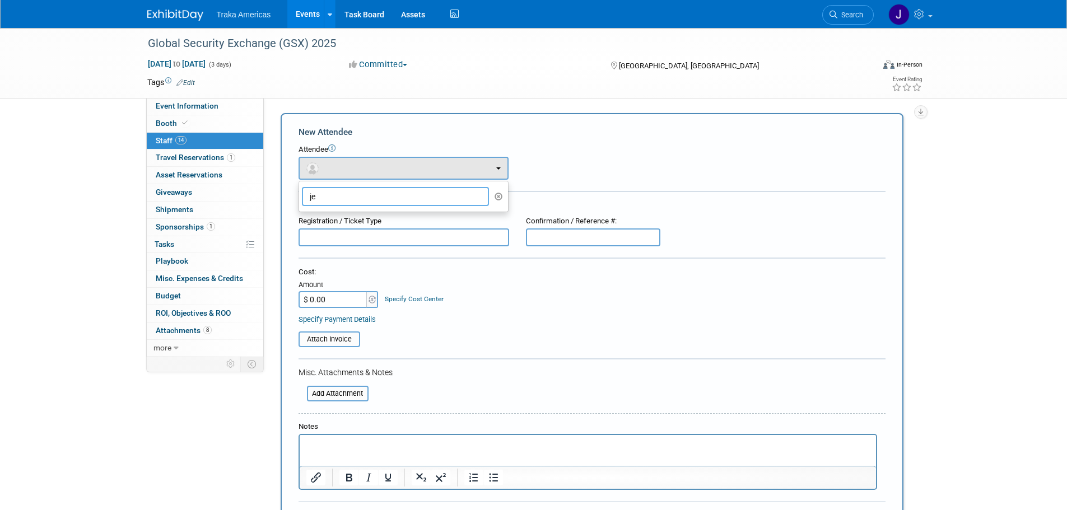
type input "j"
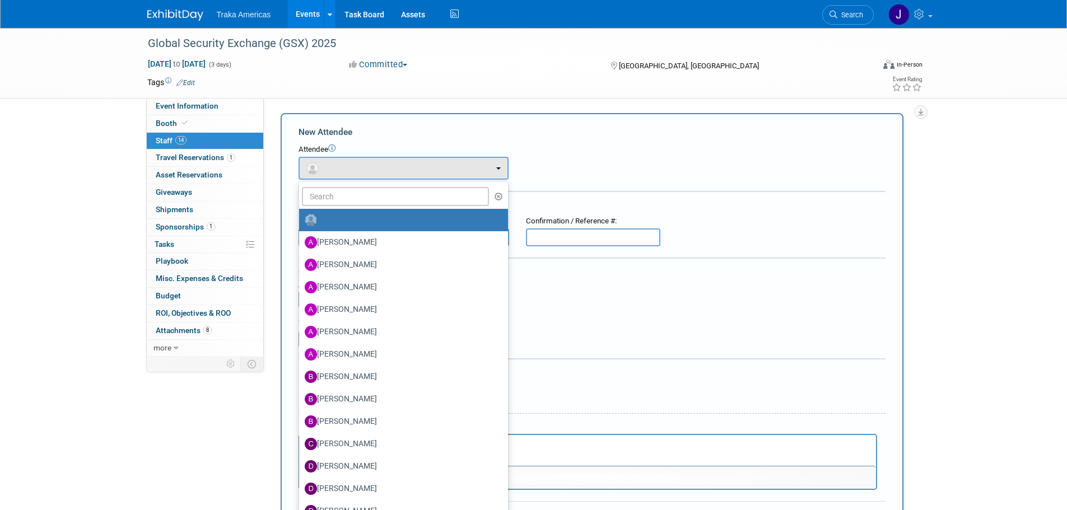
click at [599, 154] on div "Attendee" at bounding box center [592, 150] width 587 height 11
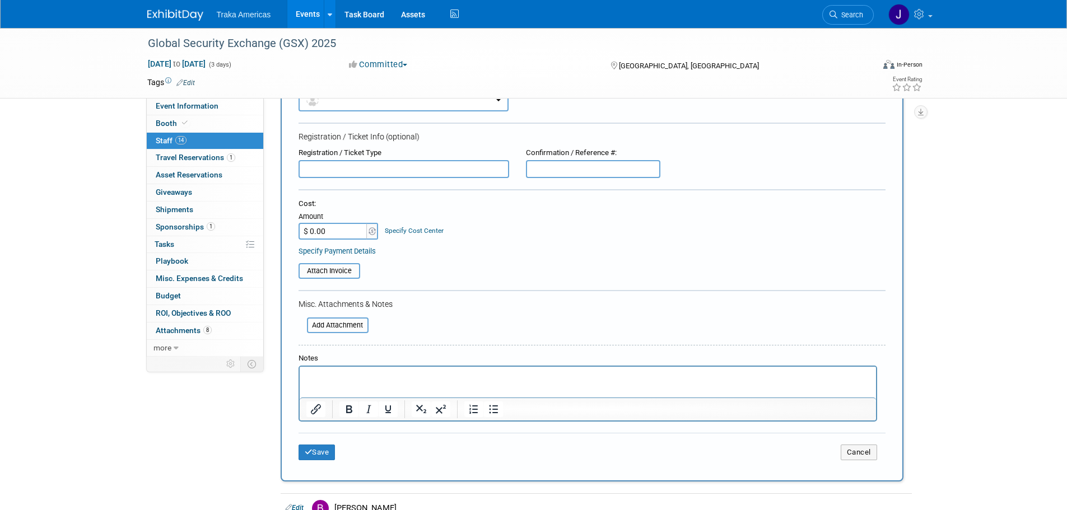
scroll to position [280, 0]
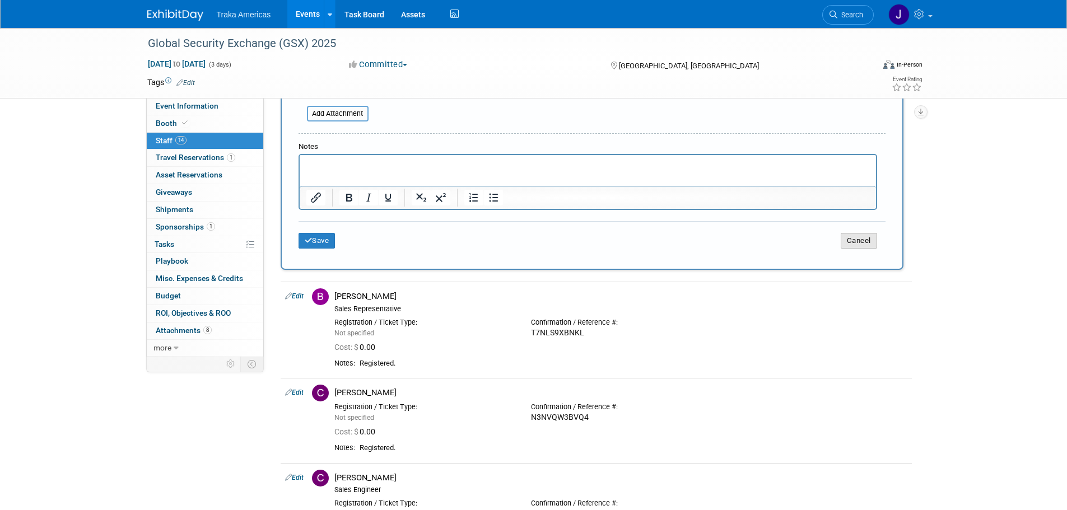
click at [867, 238] on button "Cancel" at bounding box center [859, 241] width 36 height 16
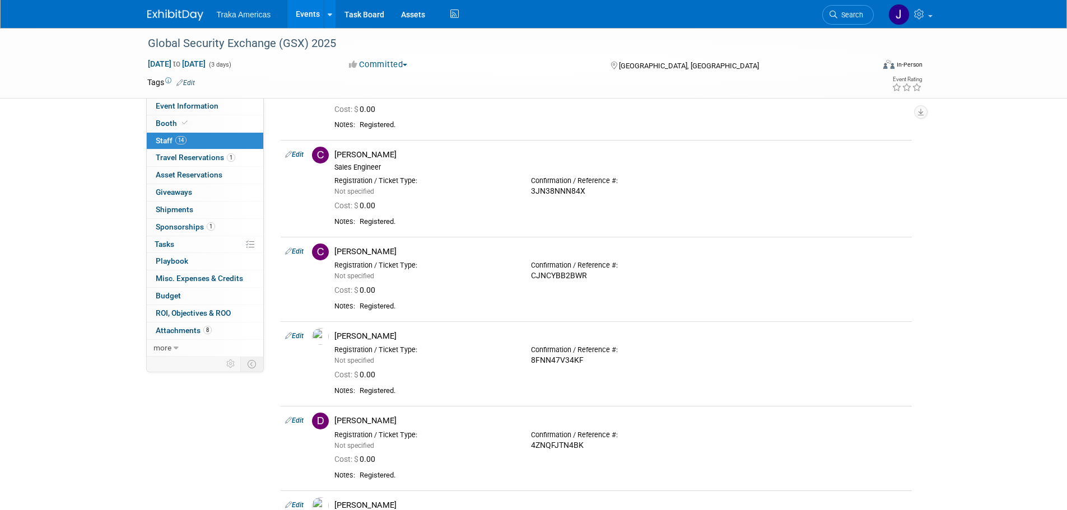
click at [171, 15] on img at bounding box center [175, 15] width 56 height 11
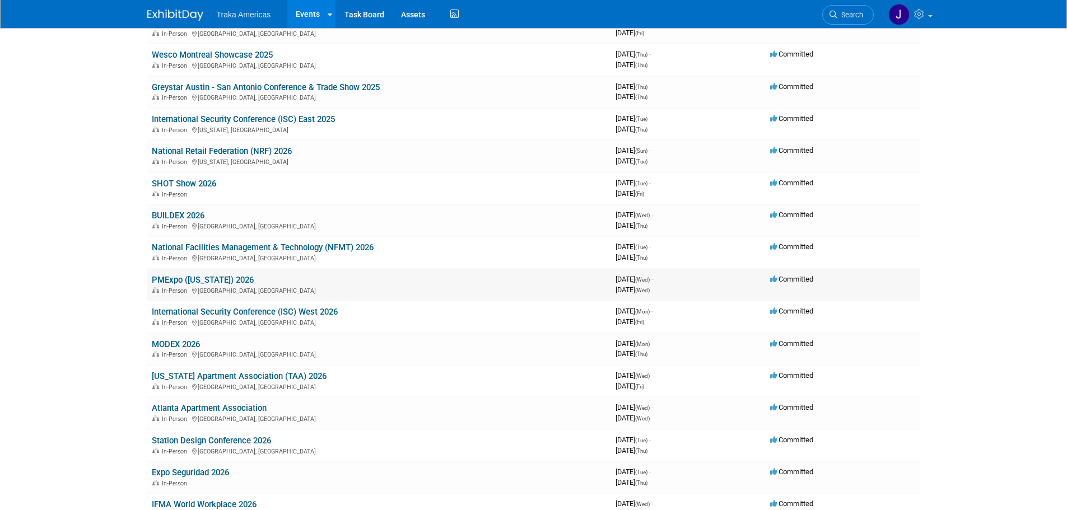
scroll to position [605, 0]
